Goal: Information Seeking & Learning: Learn about a topic

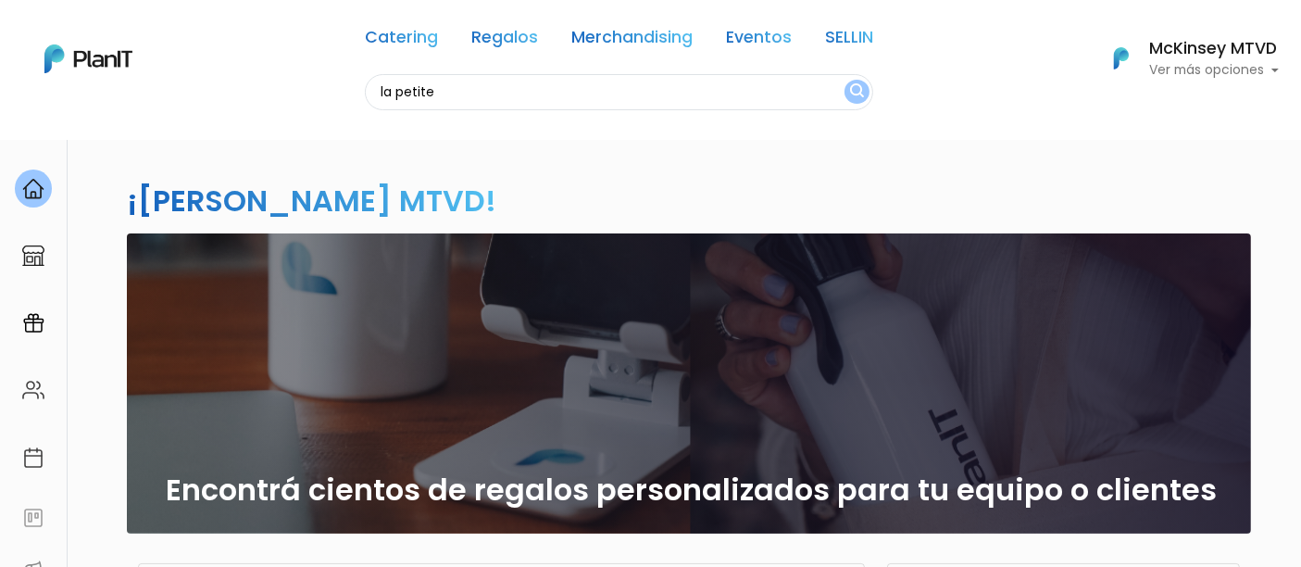
type input "la petite"
click at [845, 80] on button "submit" at bounding box center [857, 92] width 25 height 24
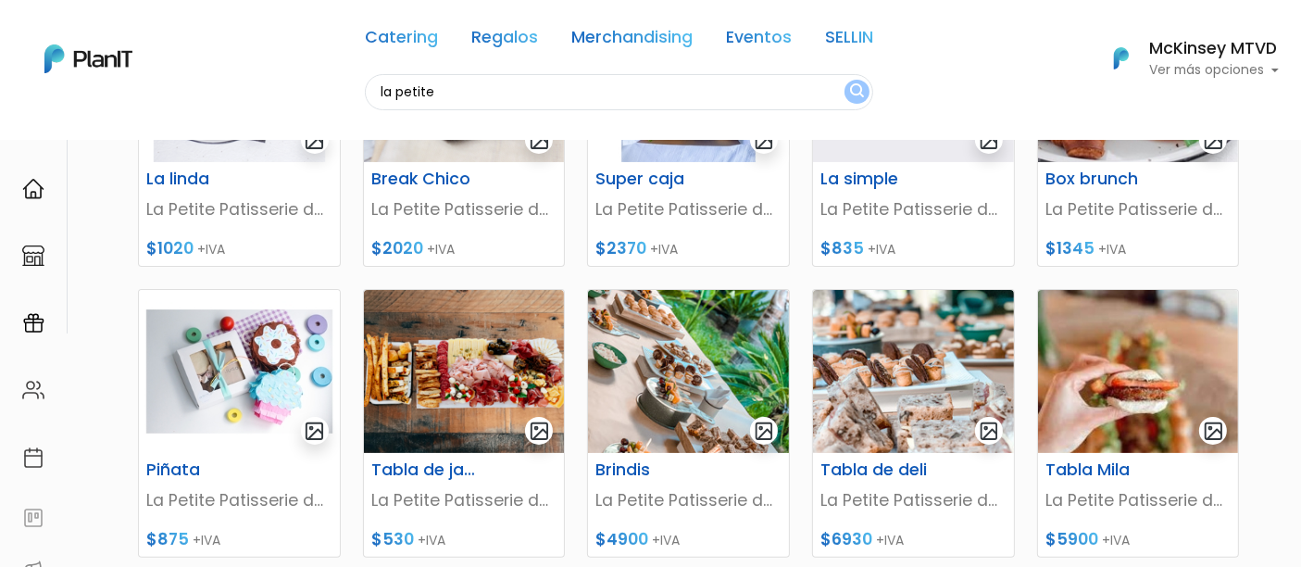
scroll to position [375, 0]
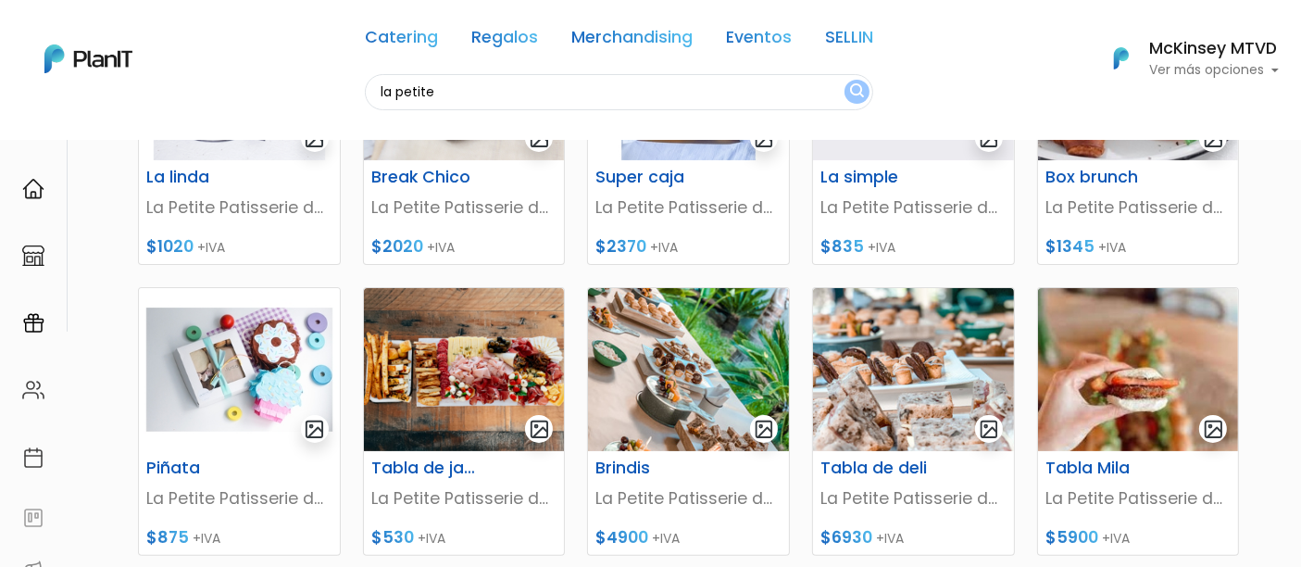
drag, startPoint x: 1313, startPoint y: 44, endPoint x: 1316, endPoint y: 174, distance: 130.6
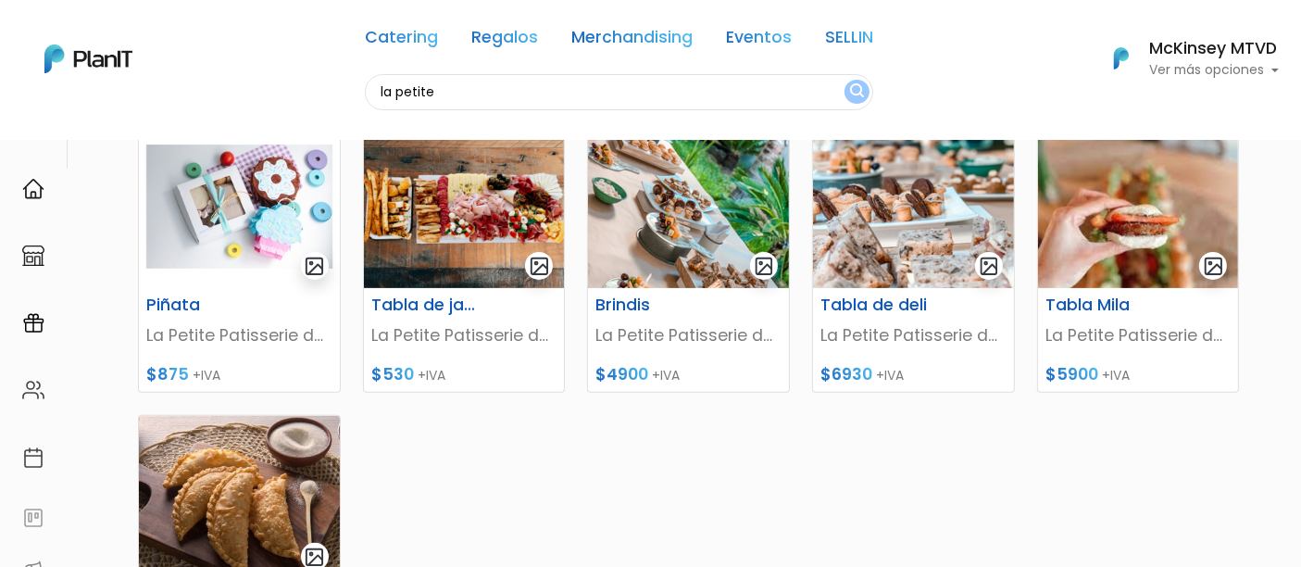
scroll to position [533, 0]
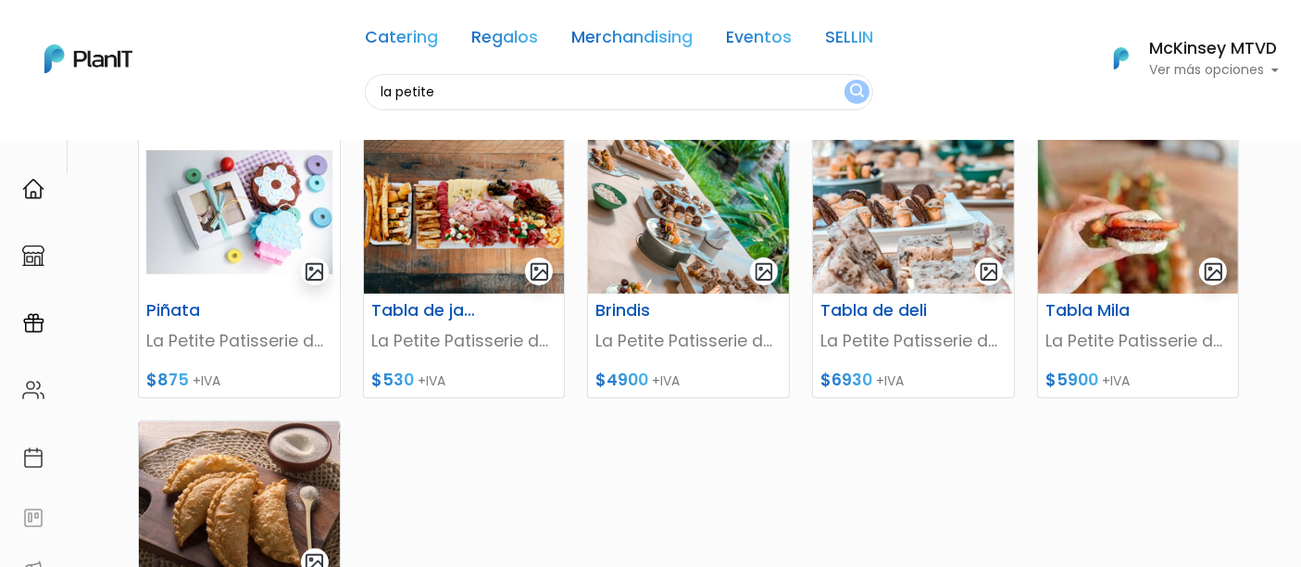
click at [519, 81] on input "la petite" at bounding box center [619, 92] width 508 height 36
type input "filipa"
click at [845, 80] on button "submit" at bounding box center [857, 92] width 25 height 24
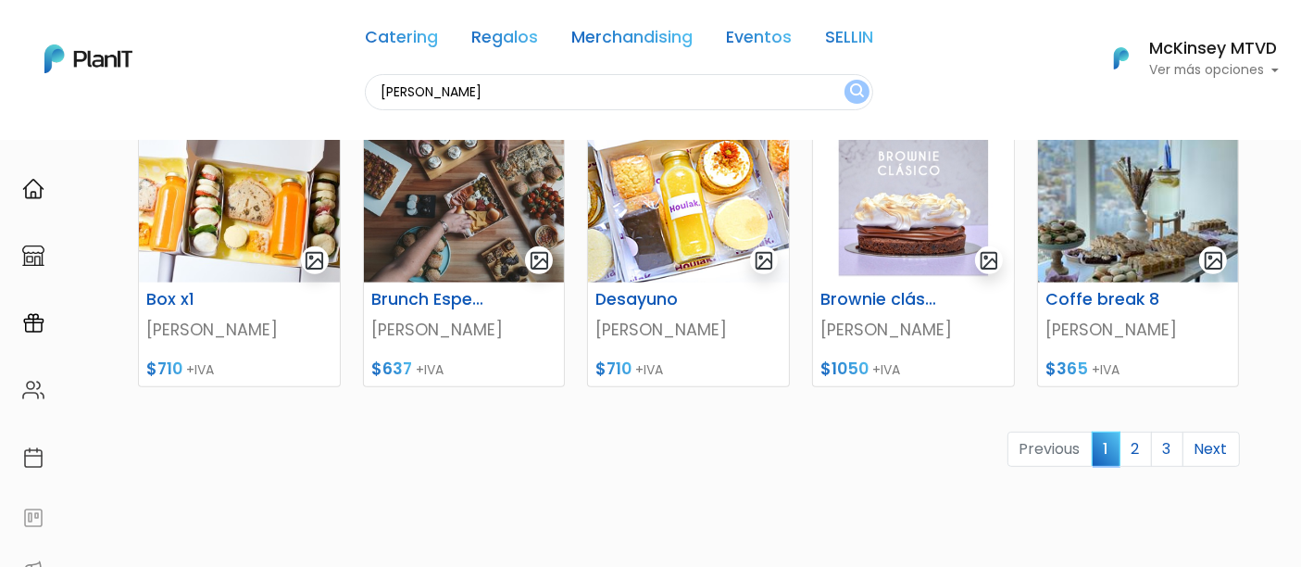
scroll to position [875, 0]
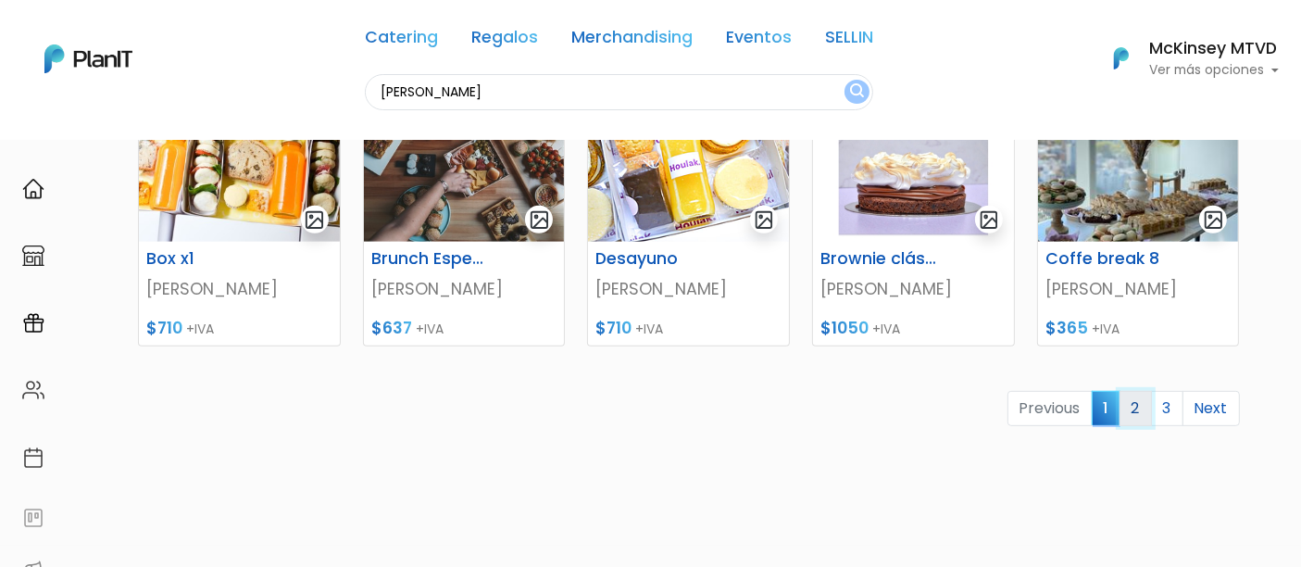
click at [1139, 395] on link "2" at bounding box center [1136, 408] width 32 height 35
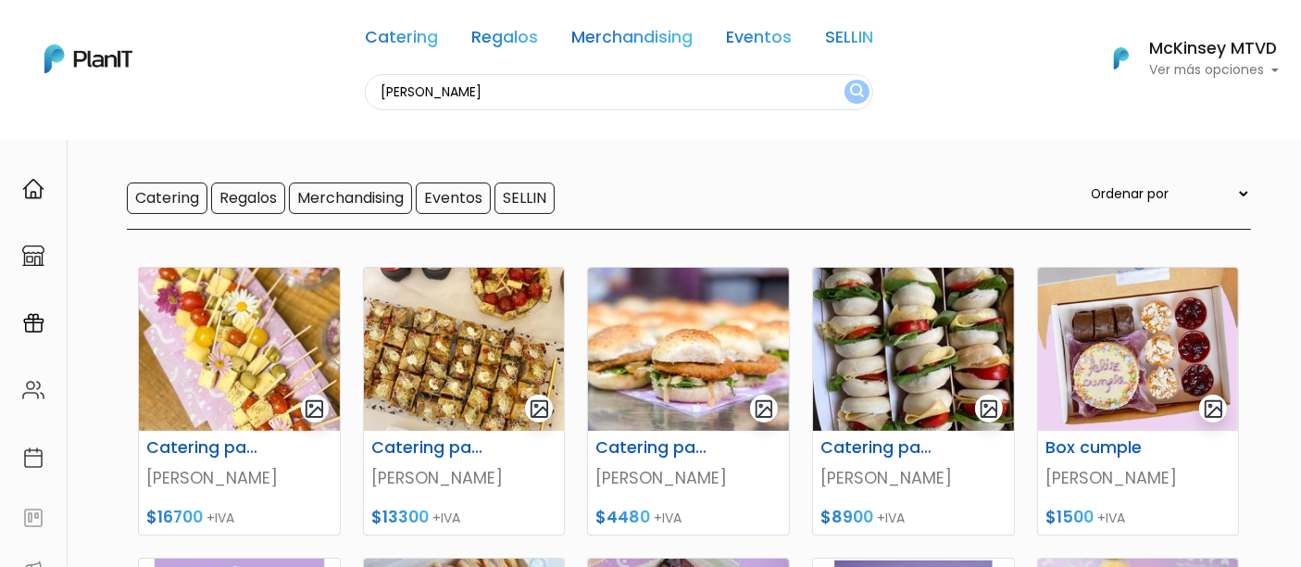
scroll to position [107, 0]
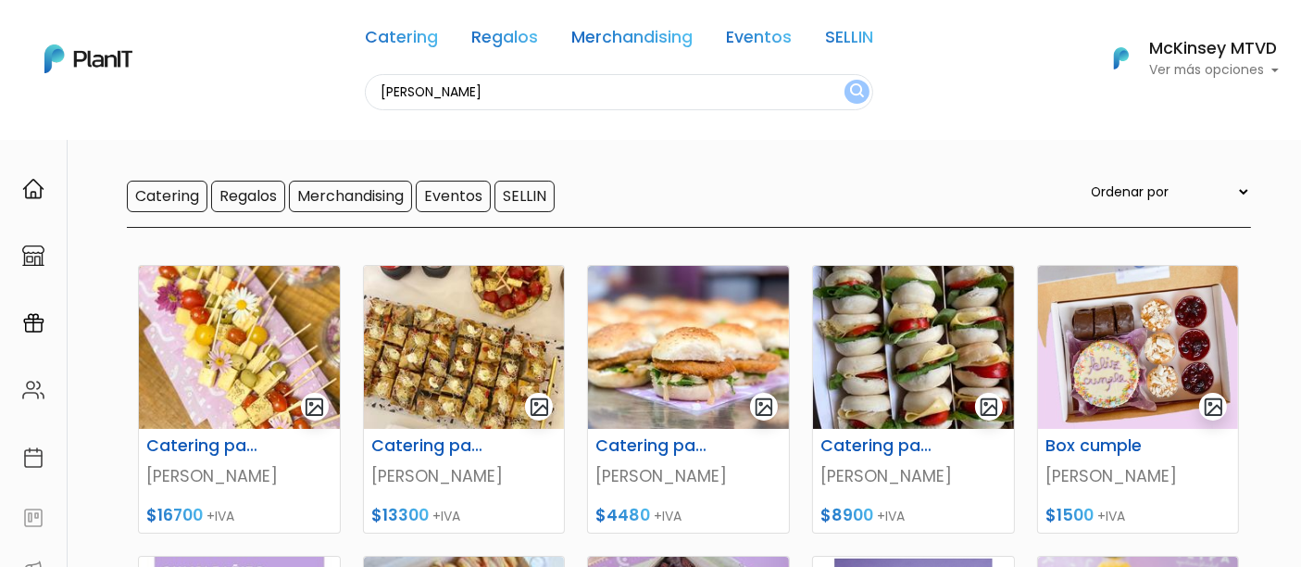
drag, startPoint x: 1315, startPoint y: 35, endPoint x: 1316, endPoint y: 72, distance: 37.1
click at [1300, 72] on html "Catering Regalos Merchandising Eventos SELLIN filipa Catering Regalos Merchandi…" at bounding box center [650, 176] width 1301 height 567
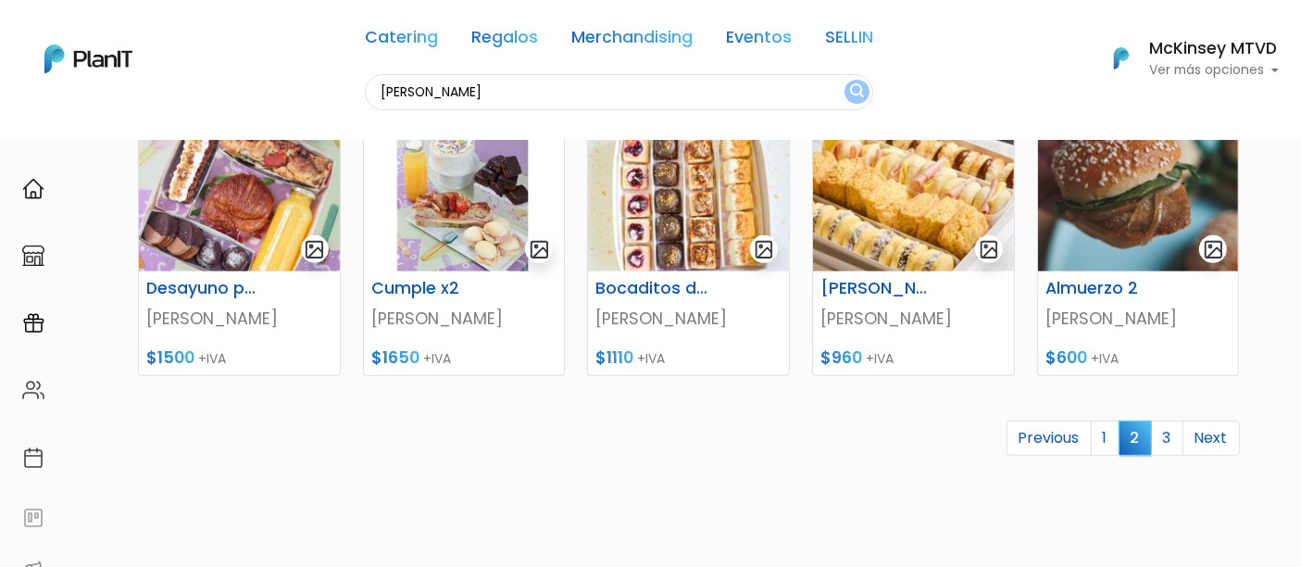
scroll to position [852, 0]
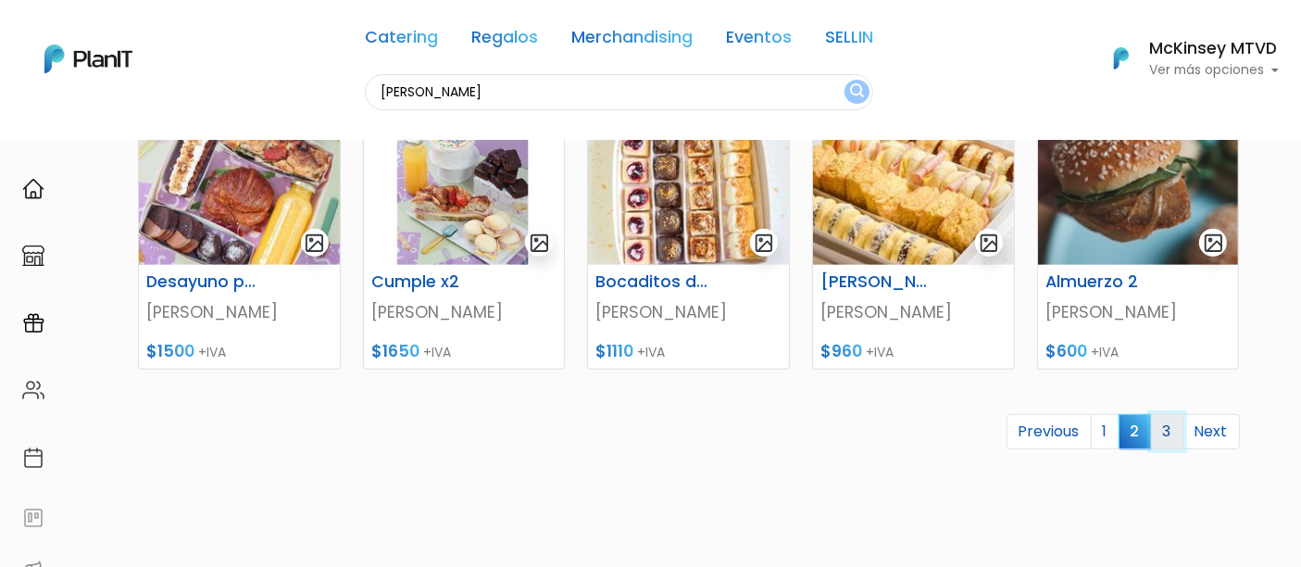
click at [1164, 429] on link "3" at bounding box center [1167, 431] width 32 height 35
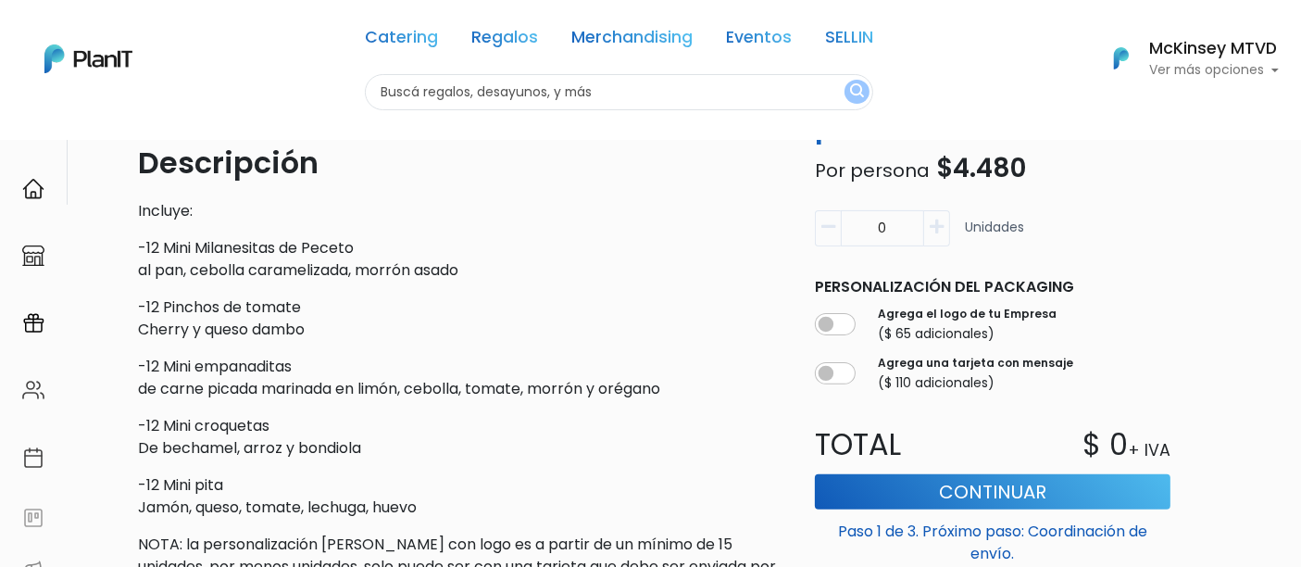
scroll to position [506, 0]
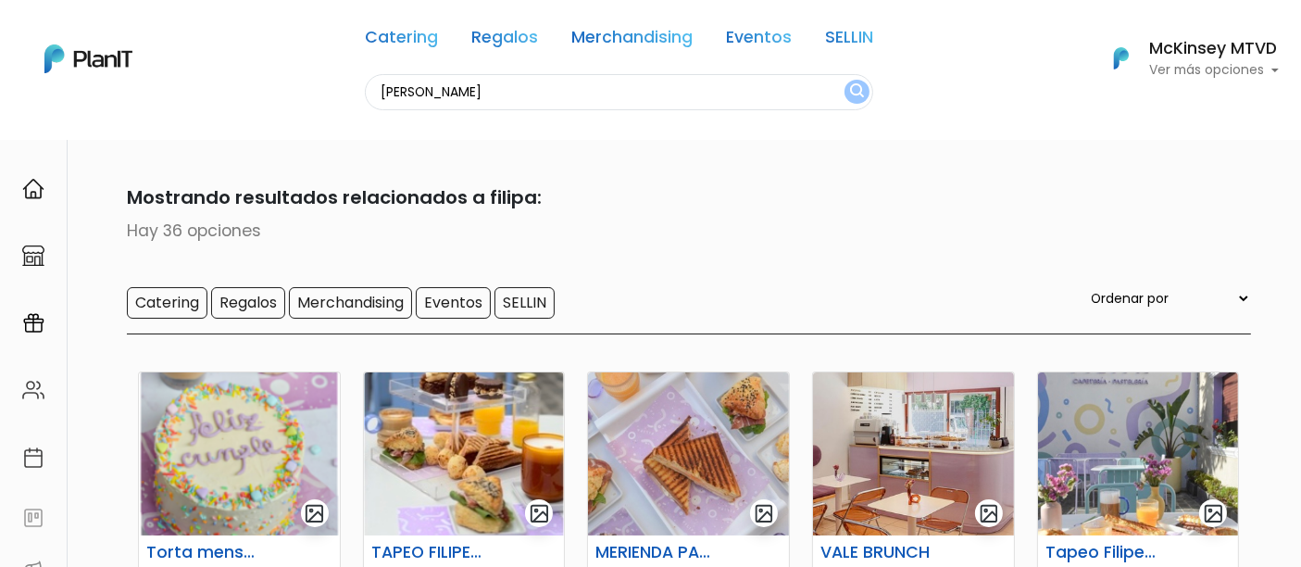
click at [475, 103] on input "[PERSON_NAME]" at bounding box center [619, 92] width 508 height 36
click at [845, 80] on button "submit" at bounding box center [857, 92] width 25 height 24
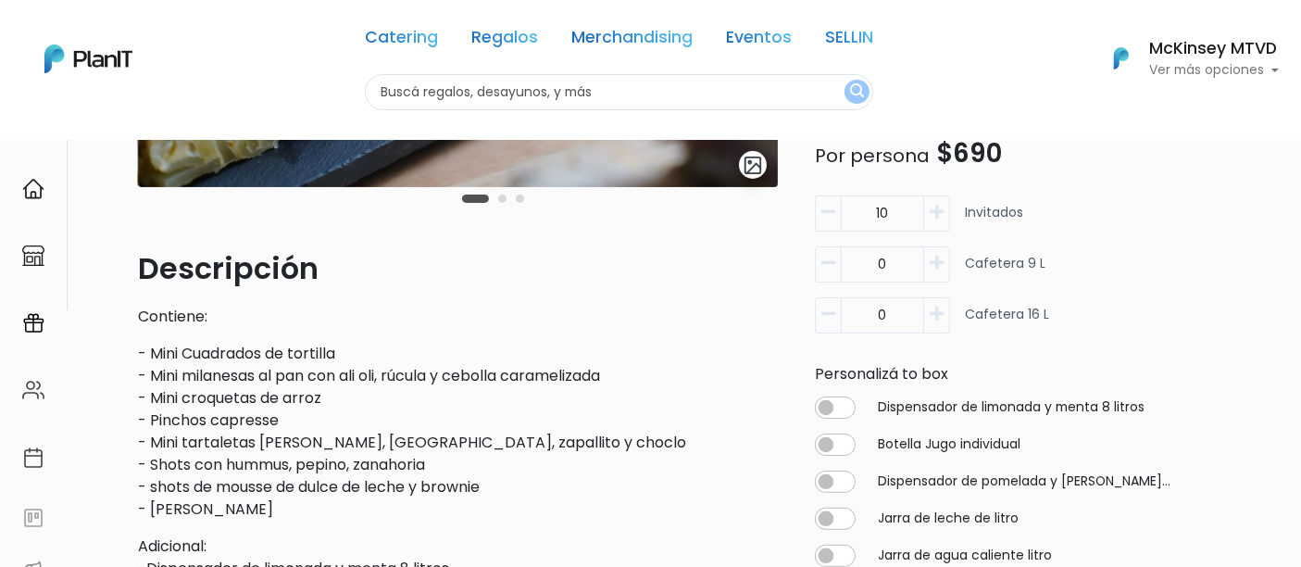
scroll to position [394, 0]
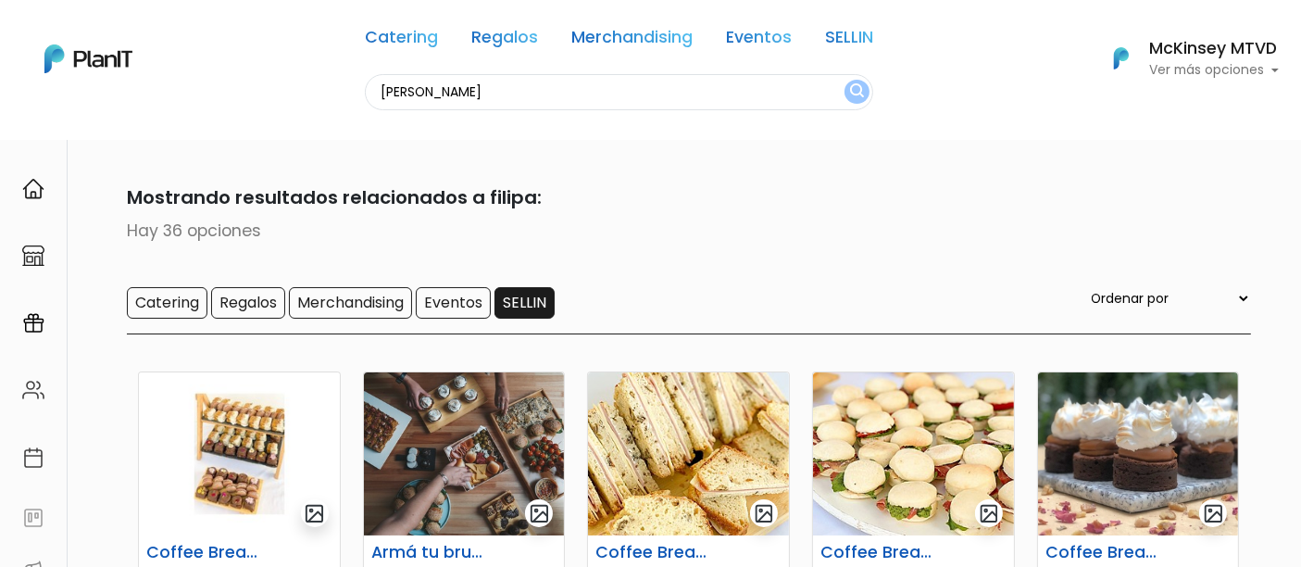
click at [526, 297] on input "SELLIN" at bounding box center [525, 302] width 60 height 31
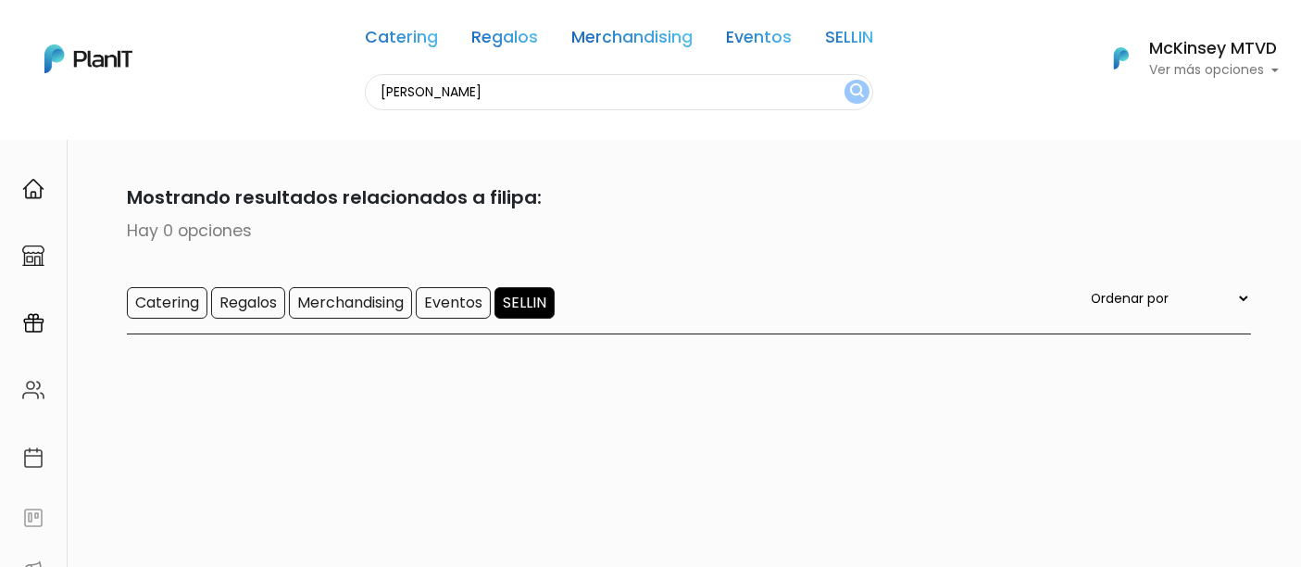
click at [535, 90] on input "filipa" at bounding box center [619, 92] width 508 height 36
type input "f"
type input "sellin"
click at [845, 80] on button "submit" at bounding box center [857, 92] width 25 height 24
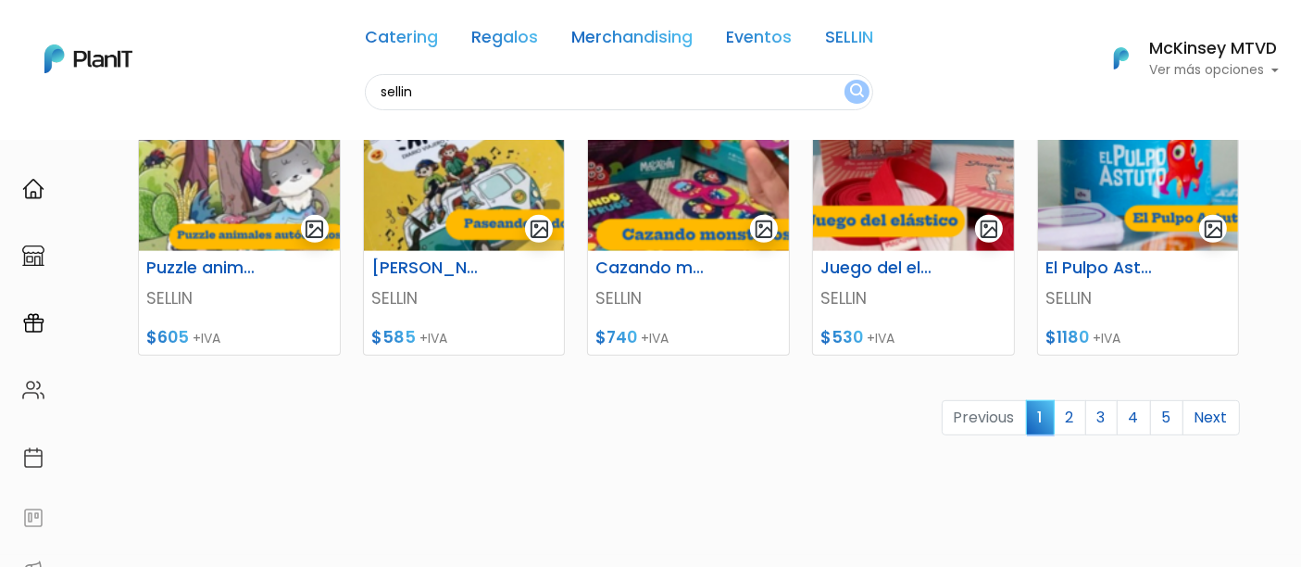
scroll to position [876, 0]
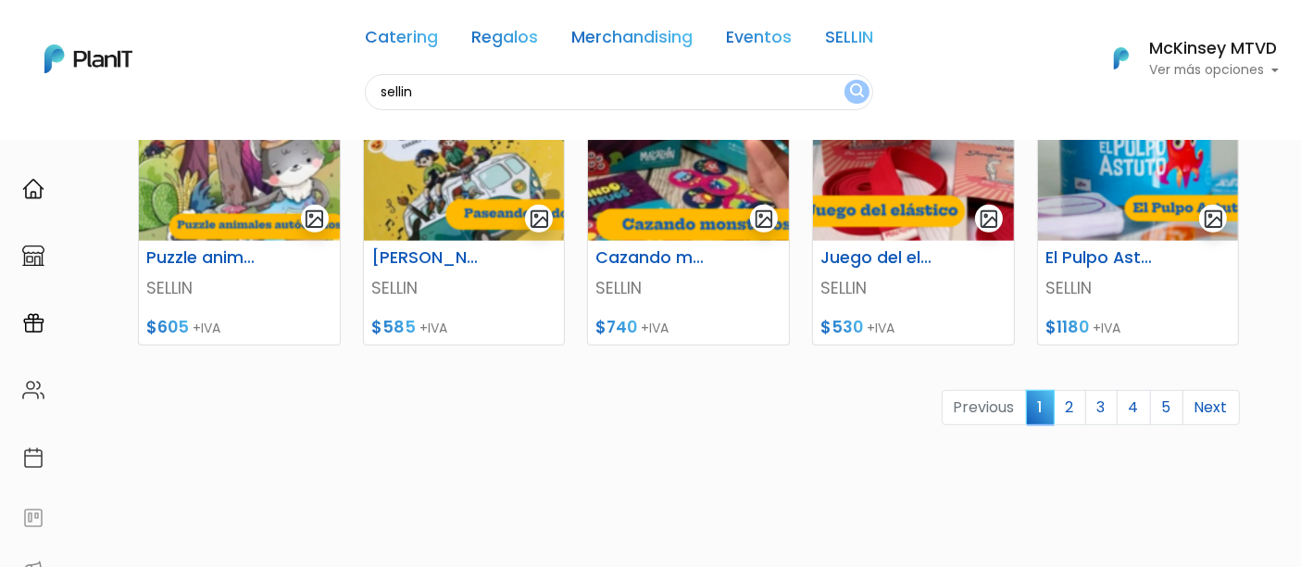
drag, startPoint x: 1316, startPoint y: 100, endPoint x: 1316, endPoint y: 395, distance: 295.4
click at [1068, 404] on link "2" at bounding box center [1070, 407] width 32 height 35
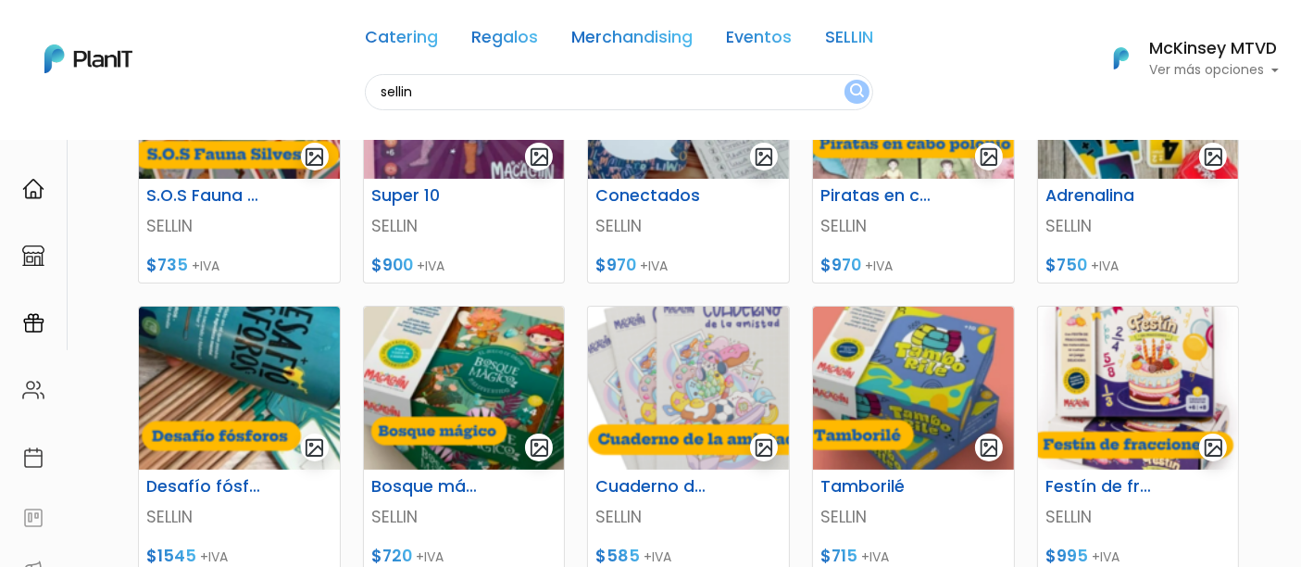
scroll to position [862, 0]
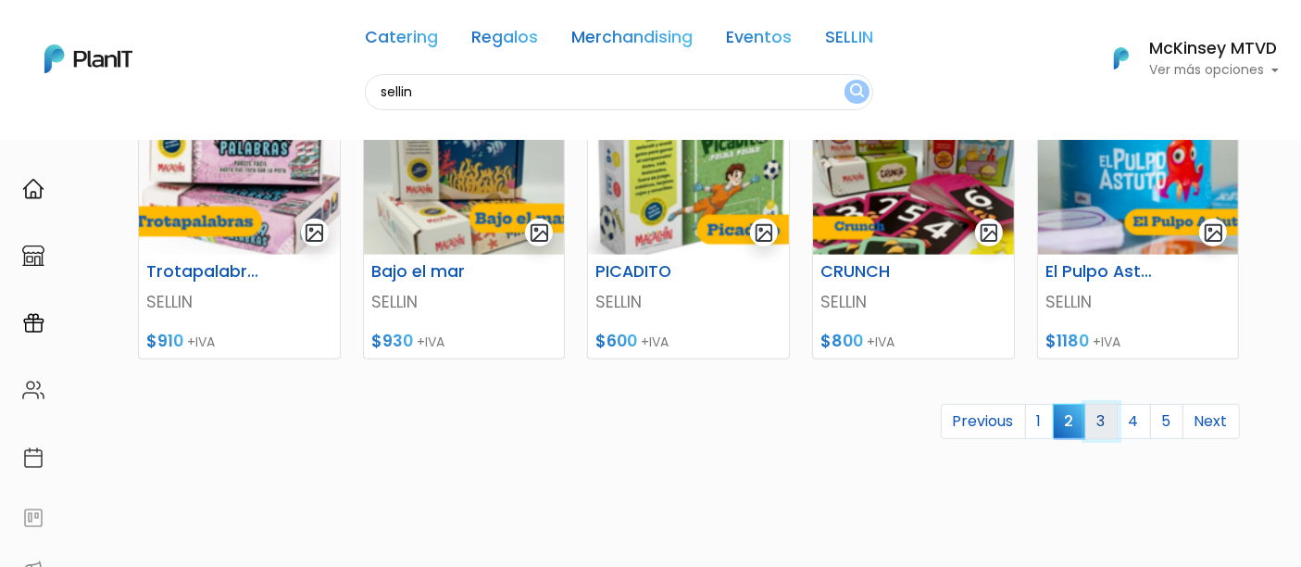
click at [1104, 417] on link "3" at bounding box center [1101, 421] width 32 height 35
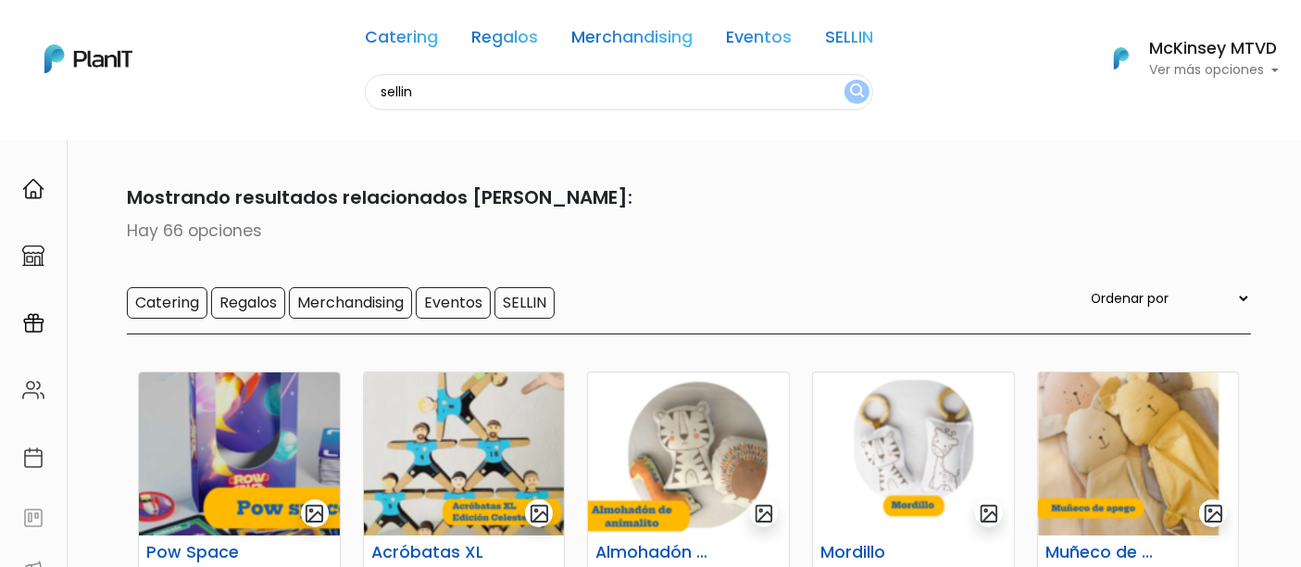
click at [1294, 91] on div "Catering Regalos Merchandising Eventos SELLIN sellin Catering Regalos Merchandi…" at bounding box center [650, 58] width 1301 height 103
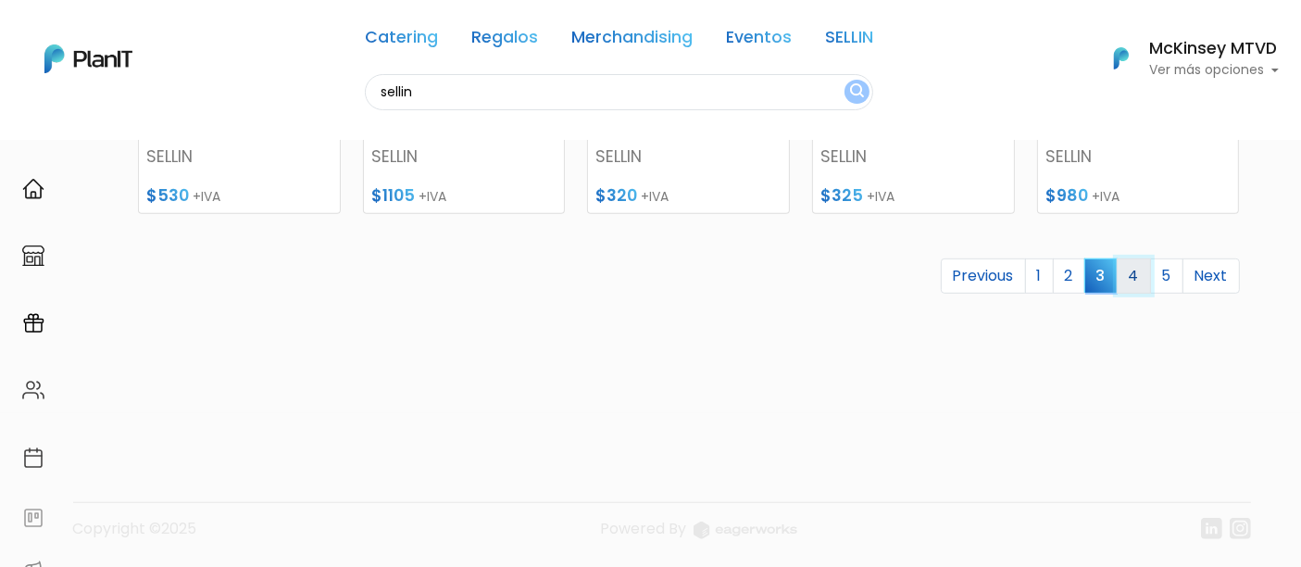
click at [1134, 266] on link "4" at bounding box center [1134, 275] width 34 height 35
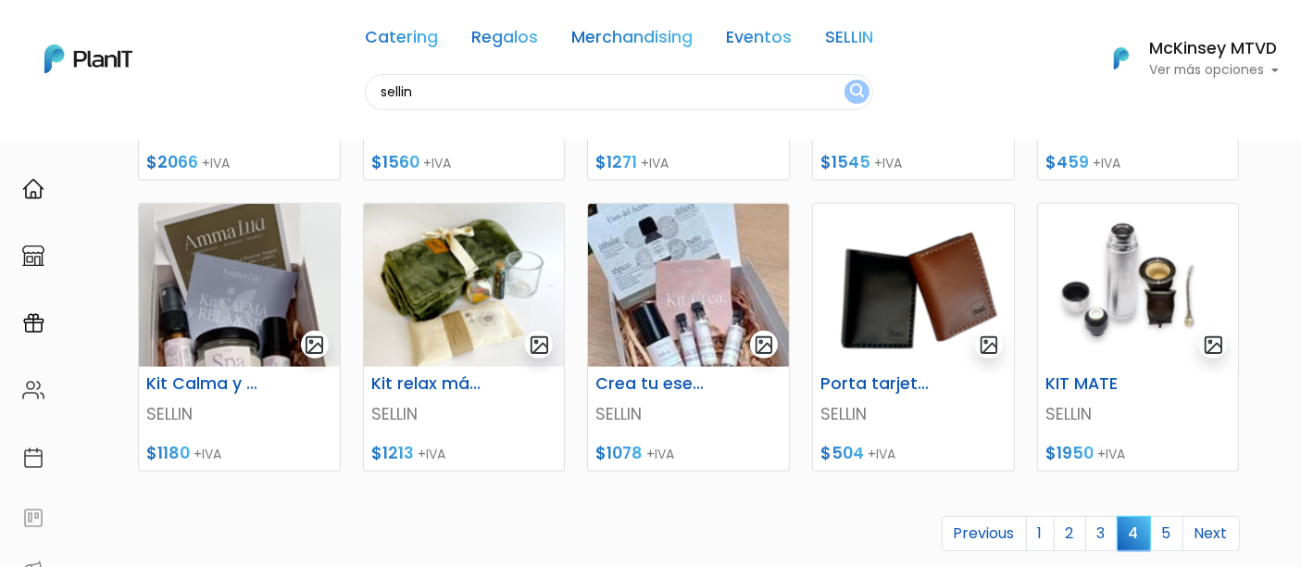
scroll to position [847, 0]
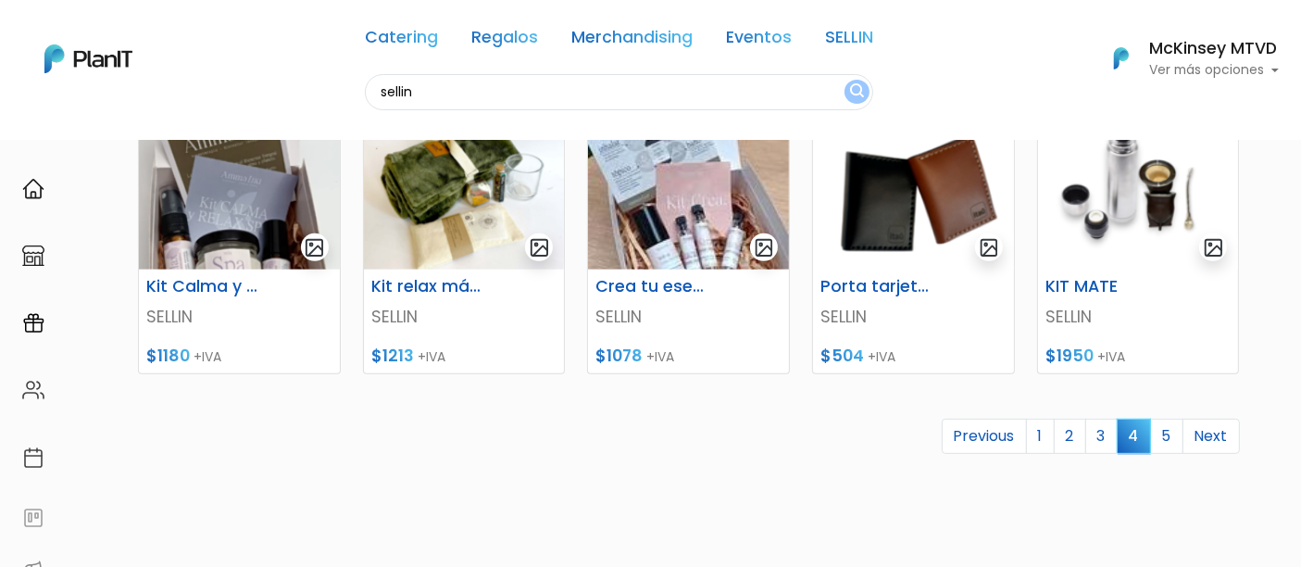
drag, startPoint x: 1315, startPoint y: 138, endPoint x: 1316, endPoint y: 424, distance: 286.2
click at [1166, 430] on link "5" at bounding box center [1166, 436] width 33 height 35
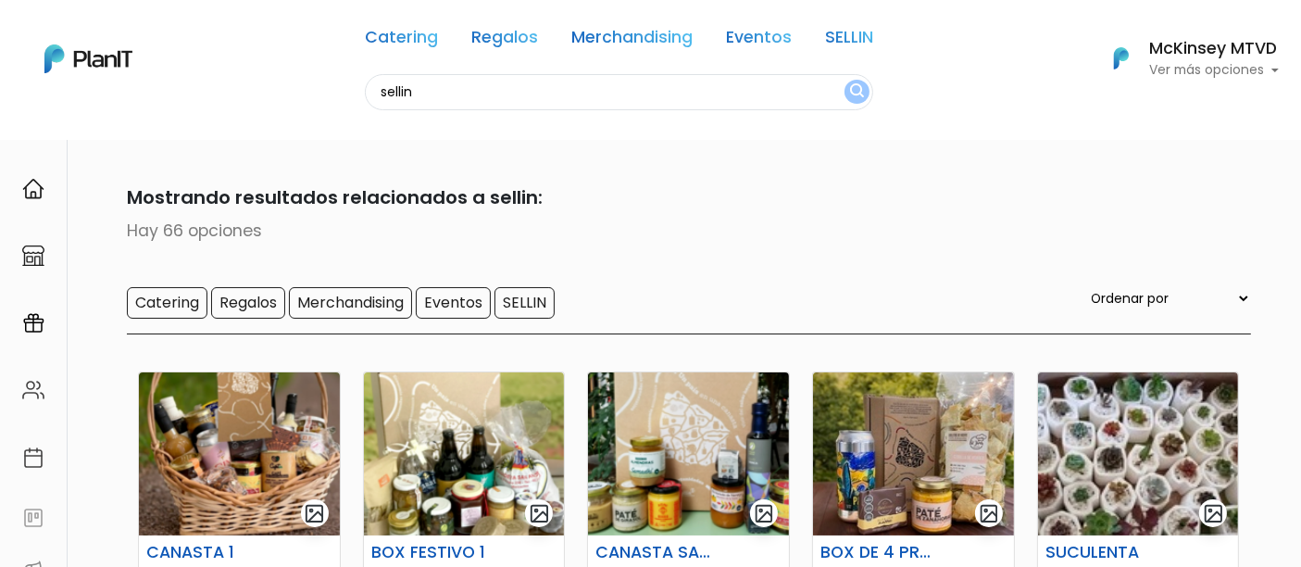
click at [424, 94] on input "sellin" at bounding box center [619, 92] width 508 height 36
type input "s"
type input "cotton lamb"
click at [845, 80] on button "submit" at bounding box center [857, 92] width 25 height 24
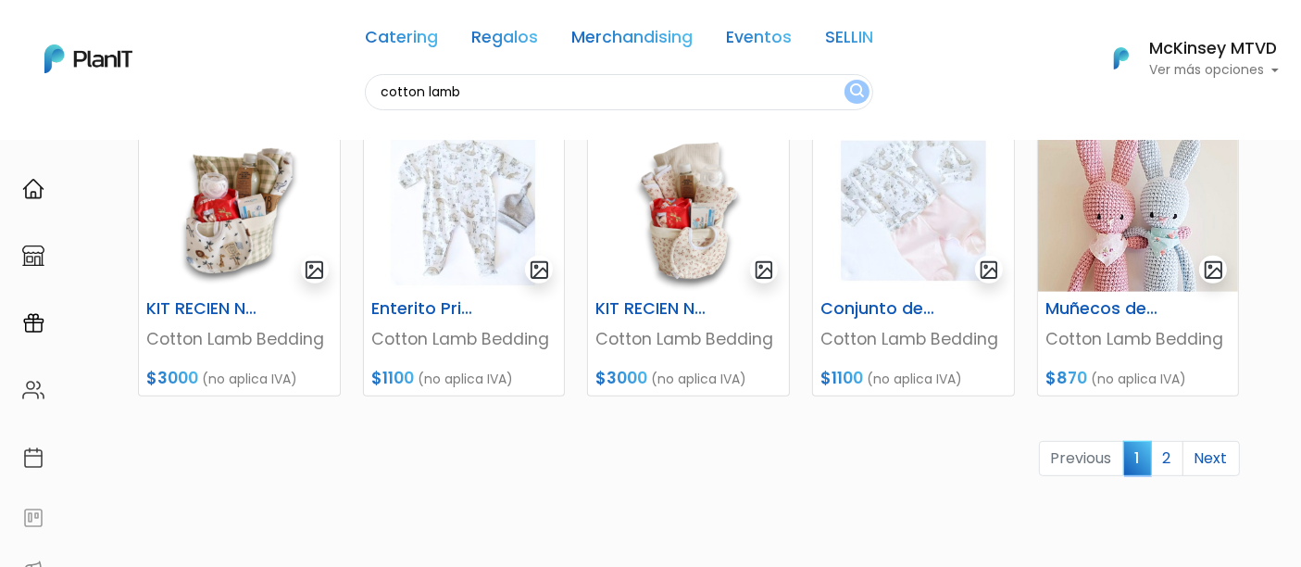
scroll to position [822, 0]
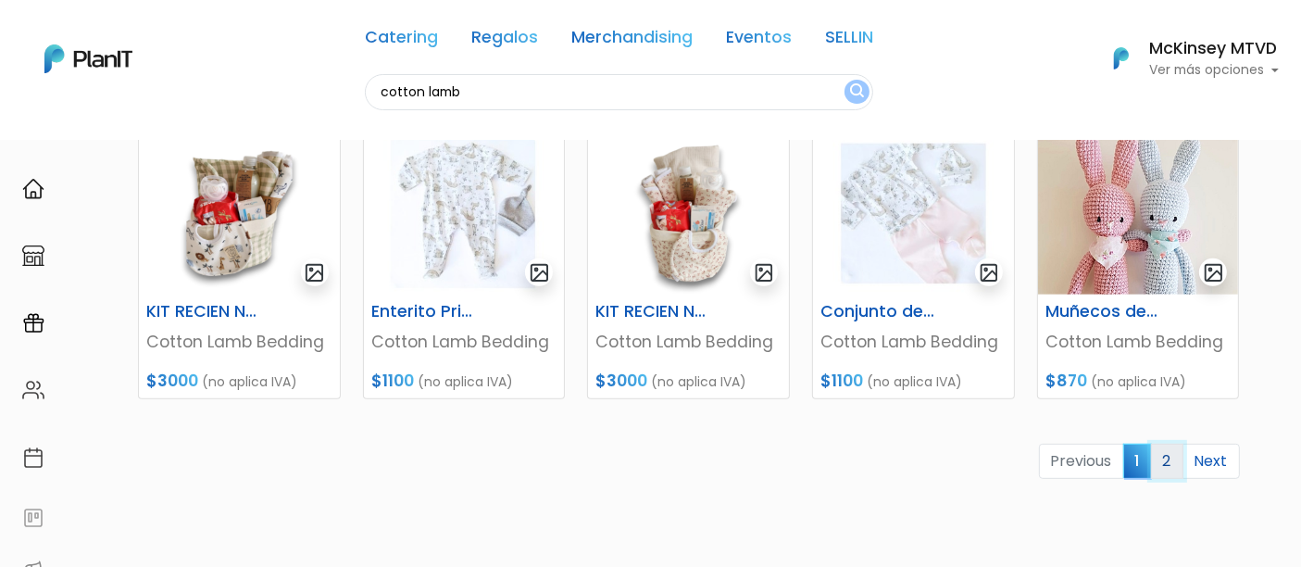
click at [1171, 454] on link "2" at bounding box center [1167, 461] width 32 height 35
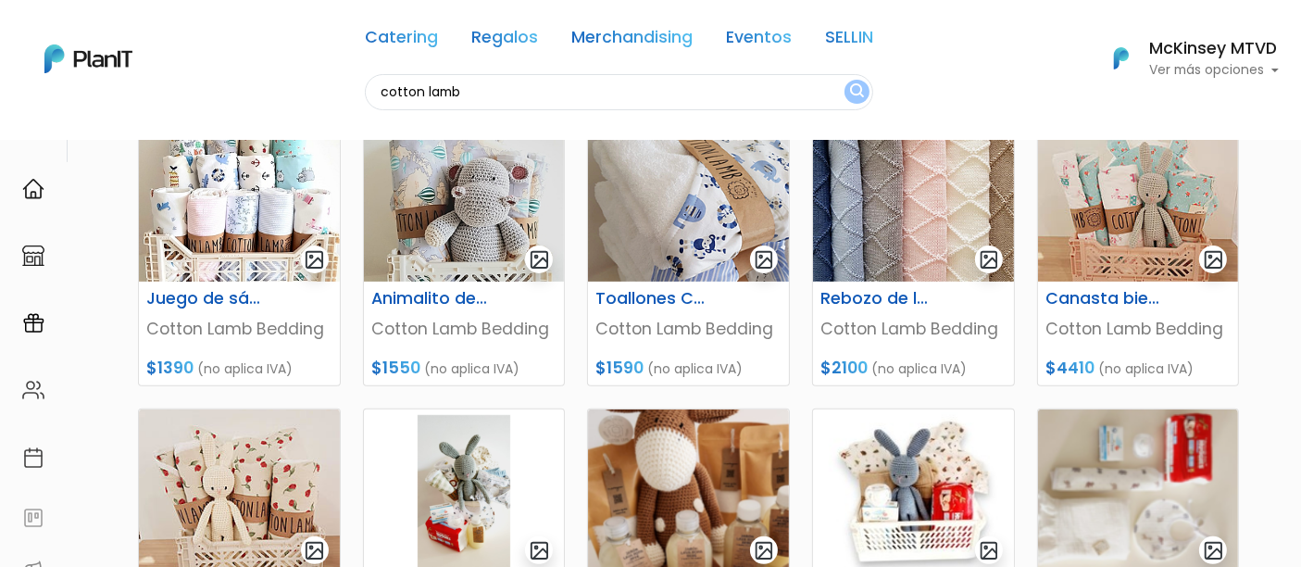
scroll to position [553, 0]
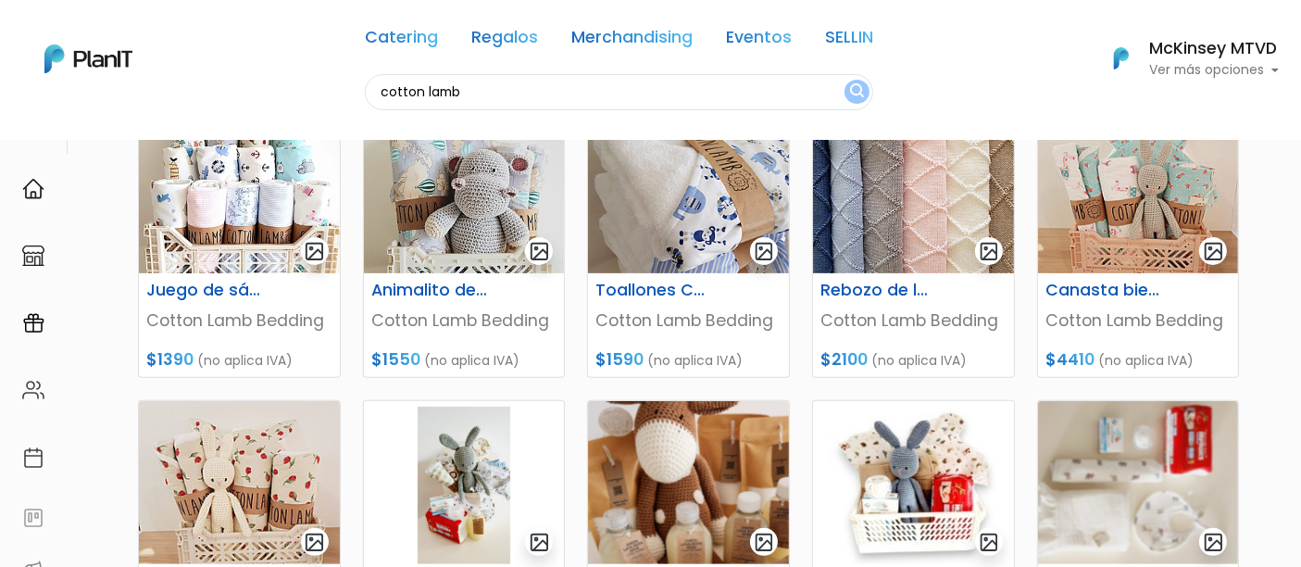
drag, startPoint x: 1316, startPoint y: 121, endPoint x: 1316, endPoint y: 307, distance: 186.1
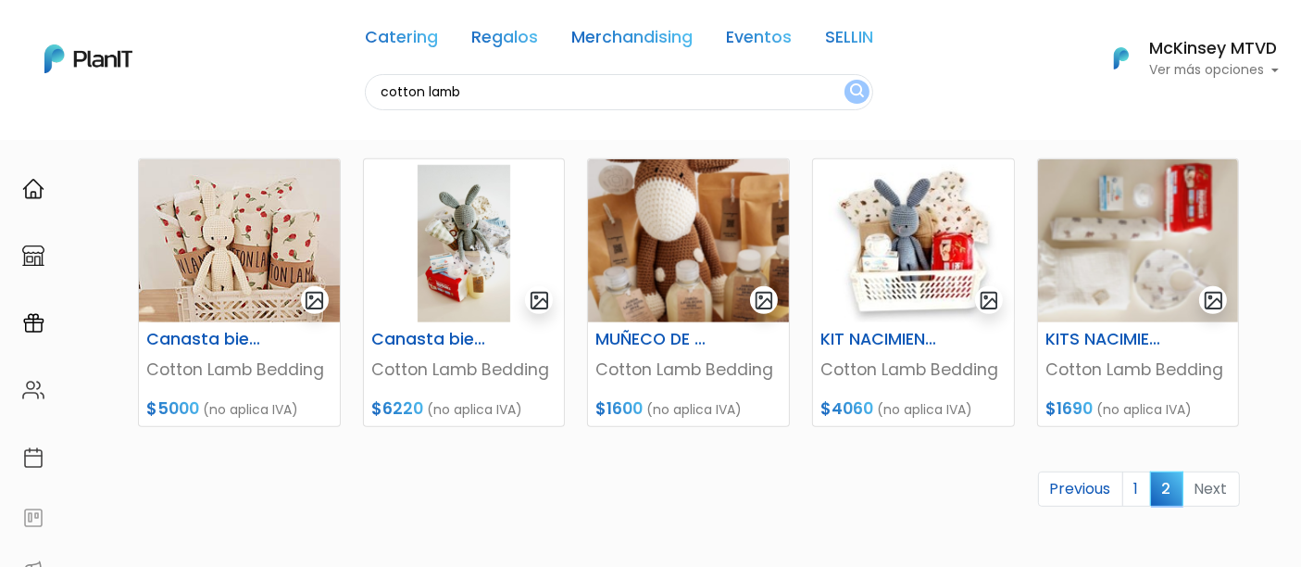
scroll to position [798, 0]
